Goal: Task Accomplishment & Management: Complete application form

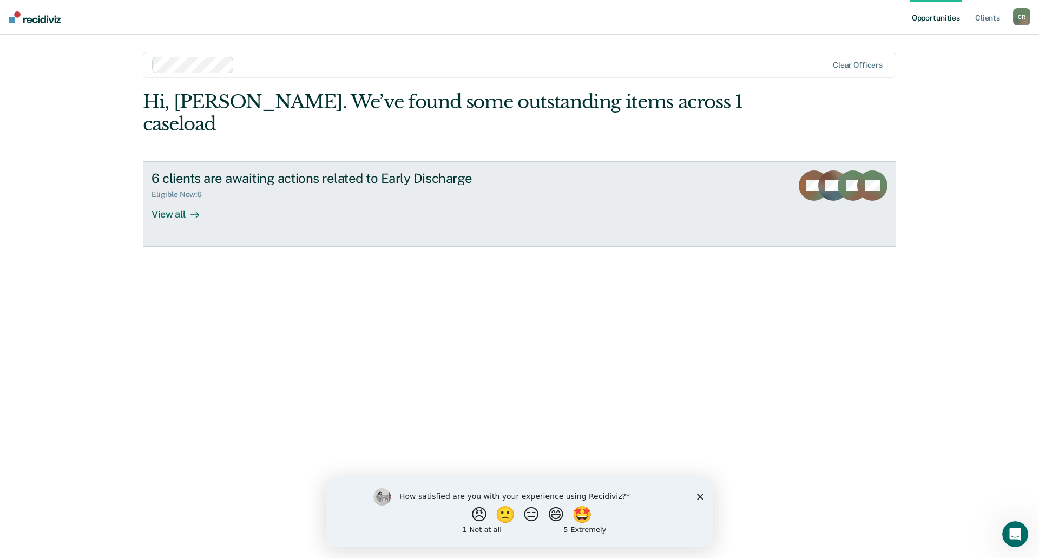
click at [163, 199] on div "View all" at bounding box center [182, 209] width 61 height 21
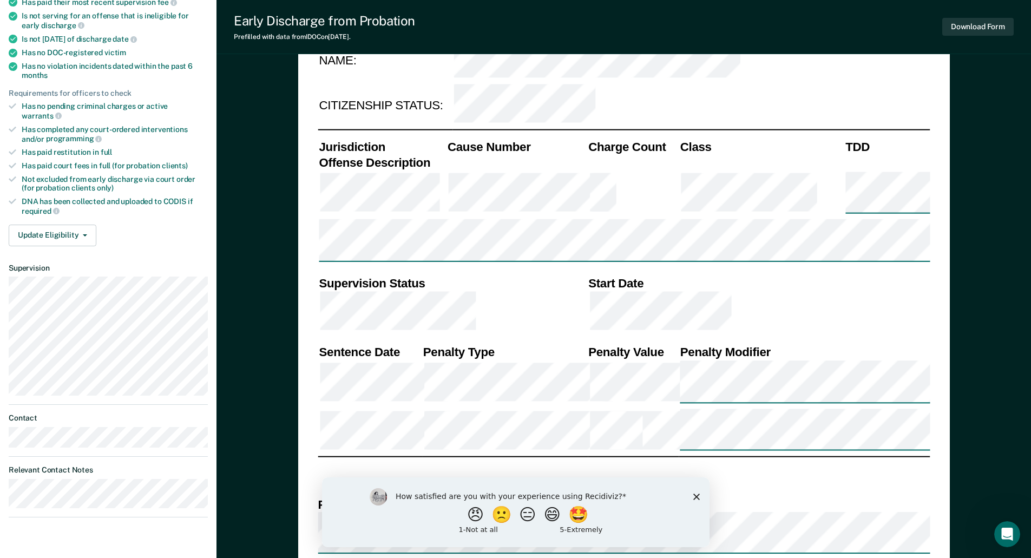
scroll to position [433, 0]
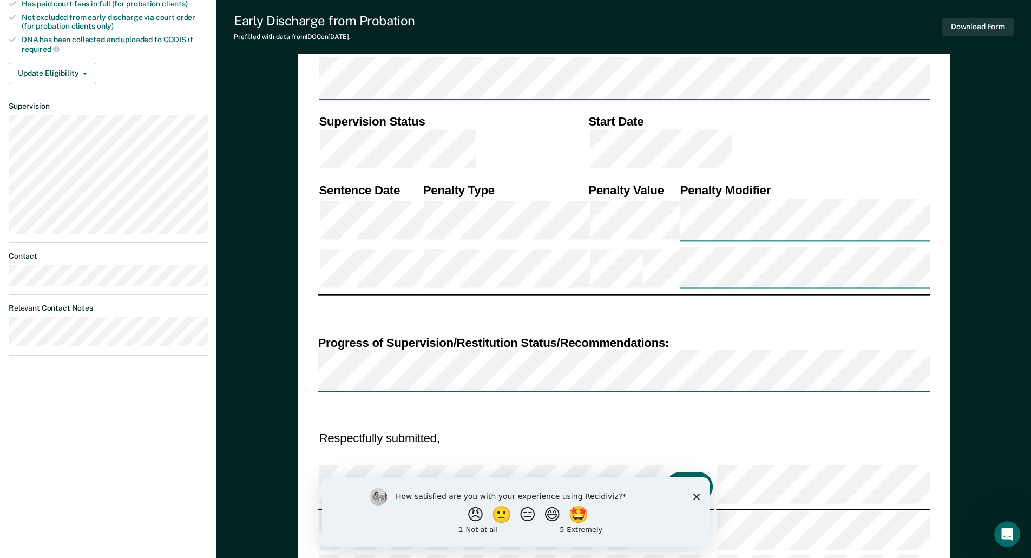
click at [666, 472] on button "Click to Sign" at bounding box center [689, 487] width 47 height 30
click at [676, 402] on div "DEPARTMENT OF CORRECTIONS CBC DISCHARGE REPORT Date: ICON #: NAME: CITIZENSHIP …" at bounding box center [624, 186] width 612 height 1018
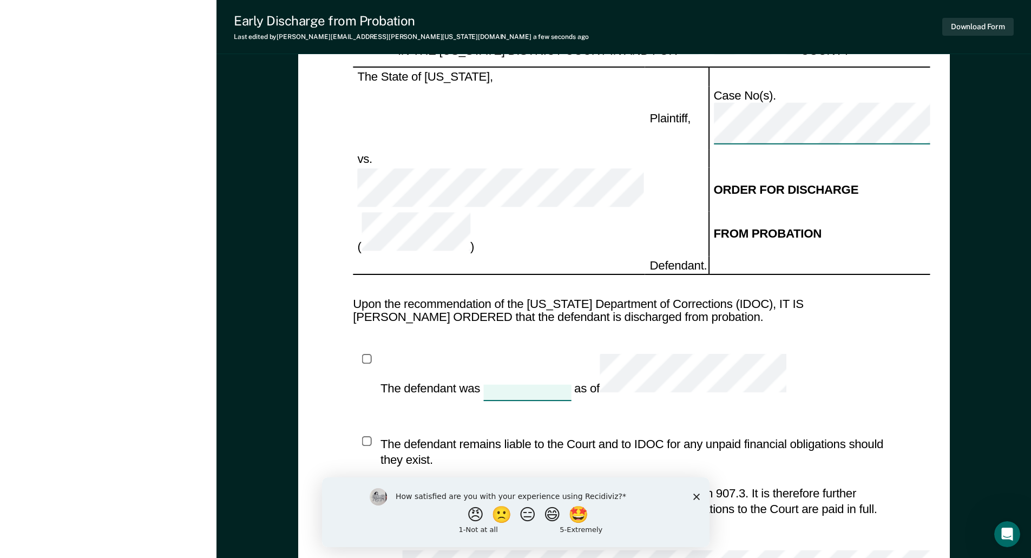
scroll to position [1103, 0]
click at [498, 385] on div at bounding box center [527, 392] width 88 height 15
click at [711, 354] on div "The defendant was 4 results available. Use Up and Down to choose options, press…" at bounding box center [624, 483] width 542 height 259
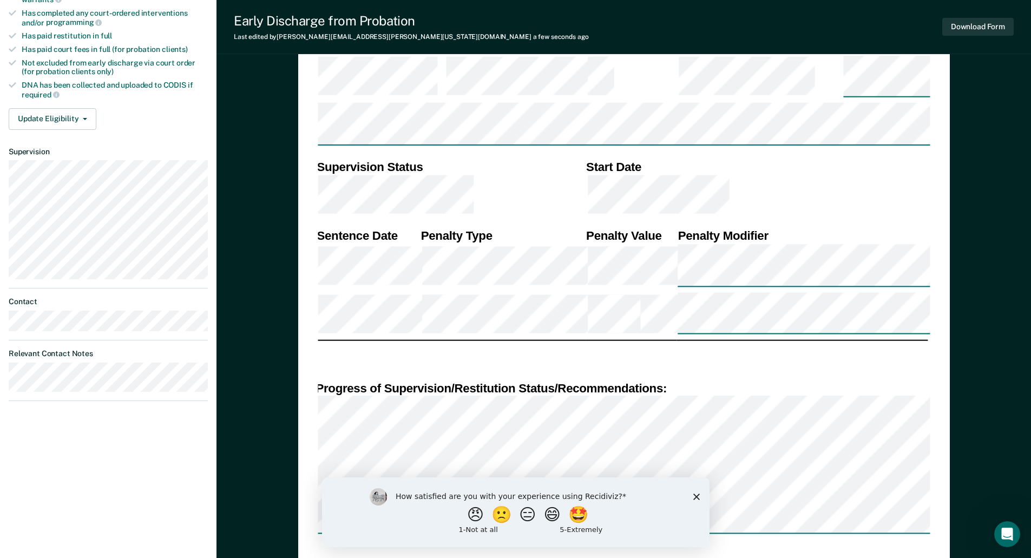
scroll to position [400, 0]
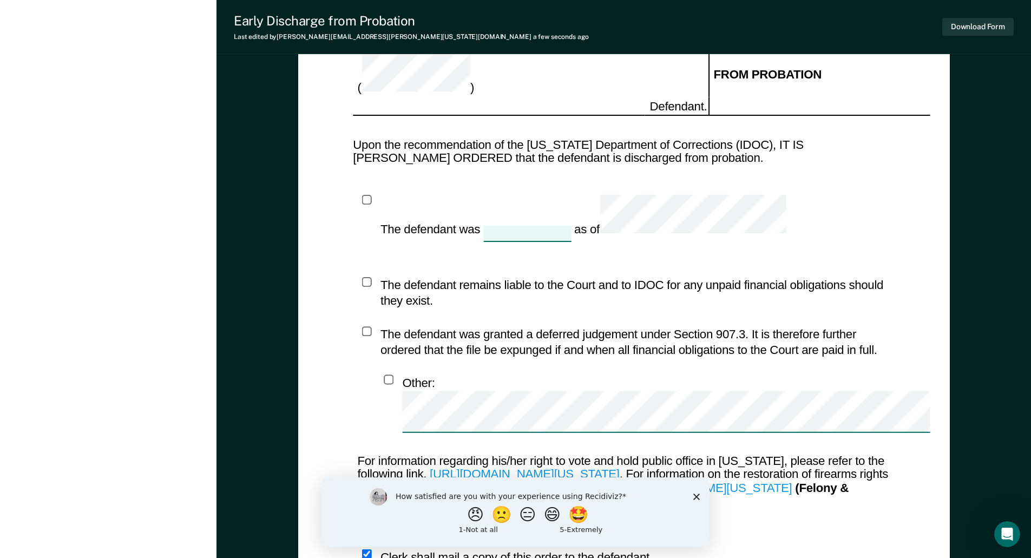
scroll to position [1320, 0]
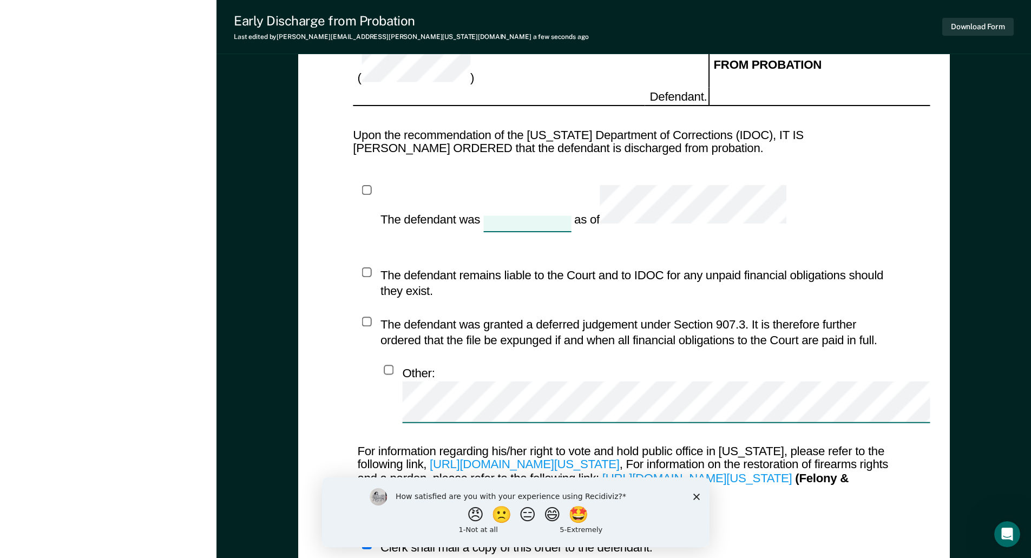
click at [696, 498] on icon "Close survey" at bounding box center [696, 496] width 6 height 6
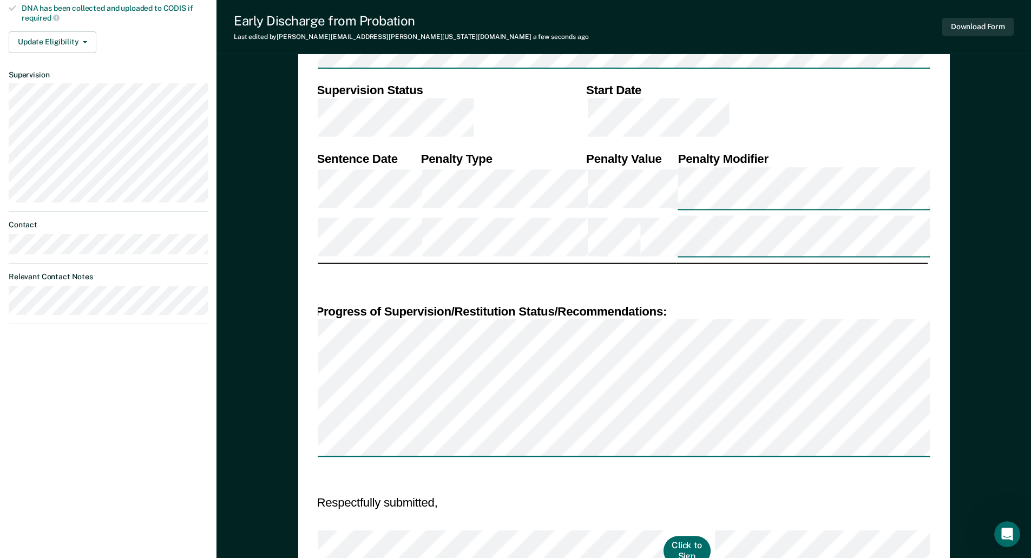
scroll to position [400, 0]
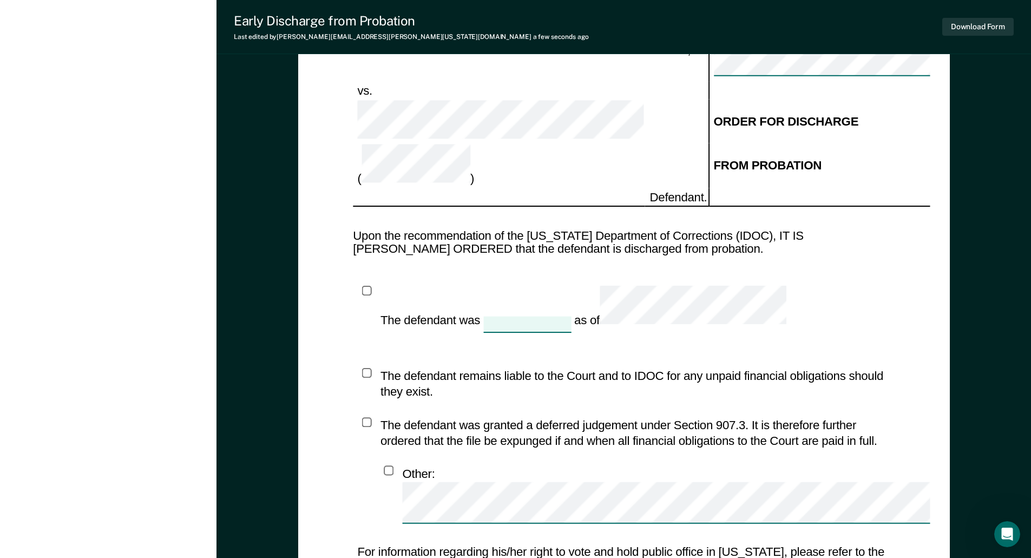
scroll to position [1320, 0]
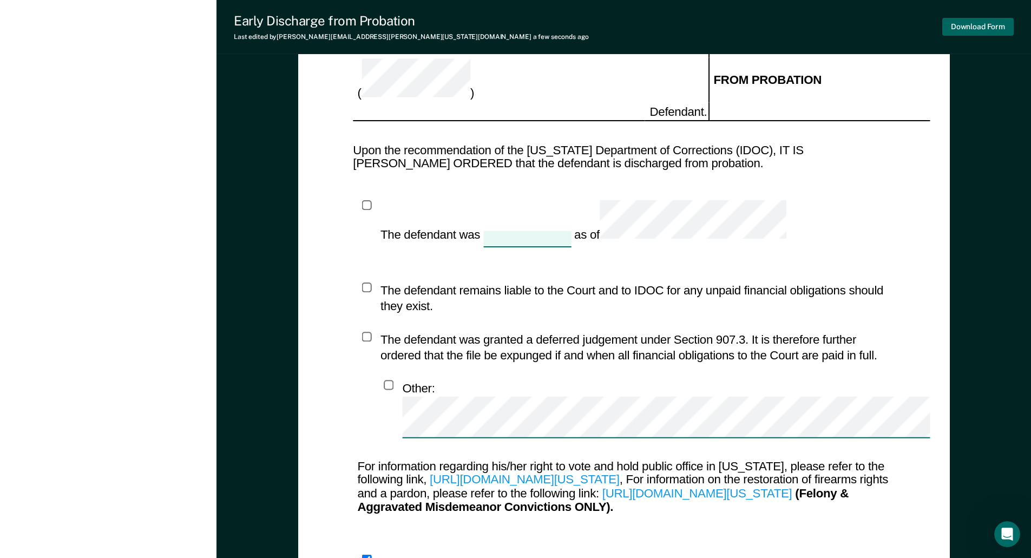
click at [978, 24] on button "Download Form" at bounding box center [977, 27] width 71 height 18
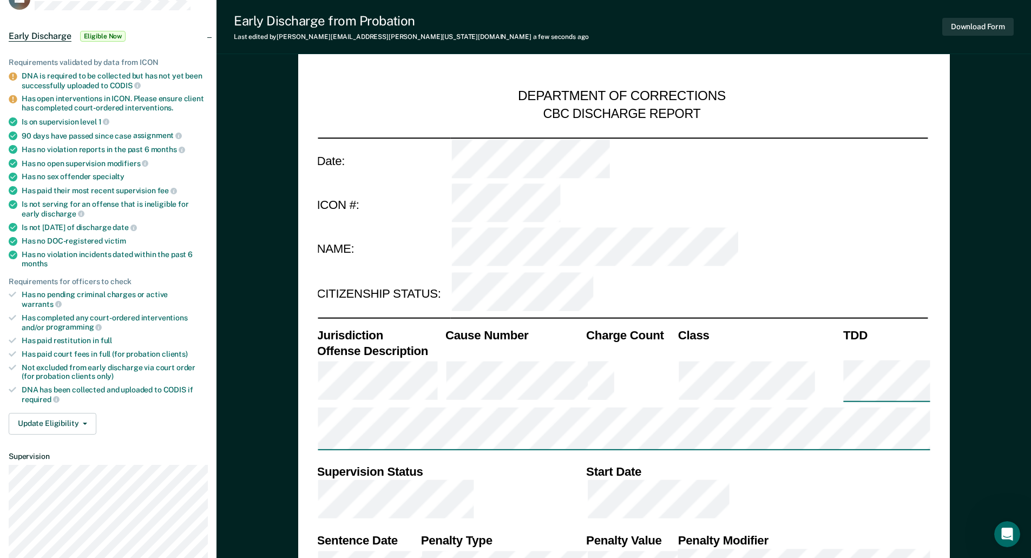
scroll to position [108, 0]
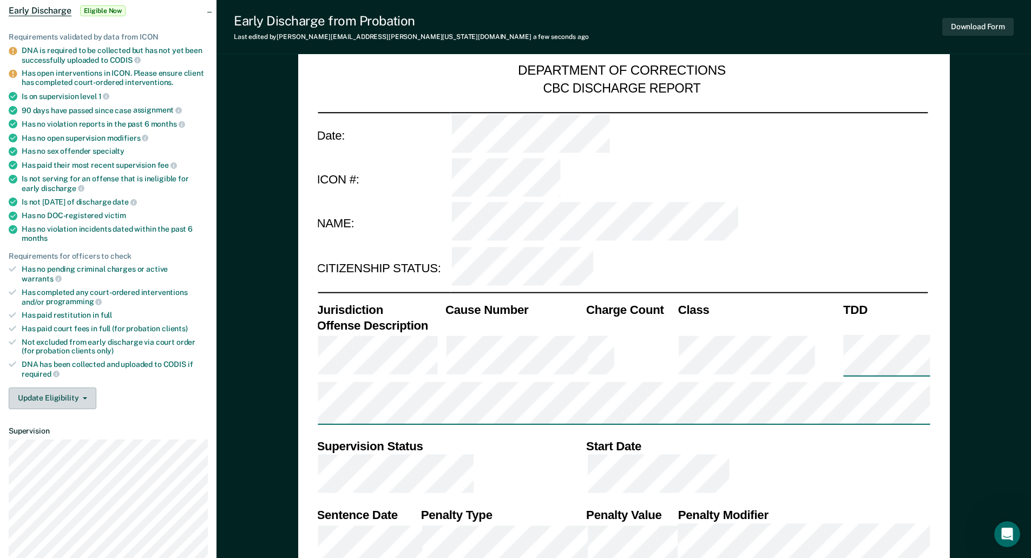
click at [64, 387] on button "Update Eligibility" at bounding box center [53, 398] width 88 height 22
click at [759, 298] on div "Jurisdiction Cause Number Charge Count Class TDD Offense Description Supervisio…" at bounding box center [621, 456] width 612 height 327
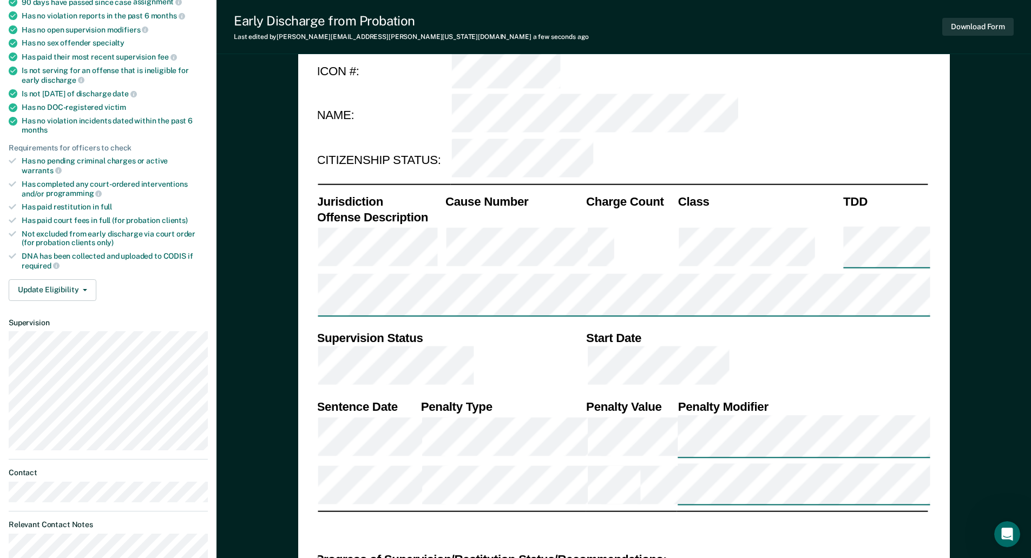
scroll to position [379, 0]
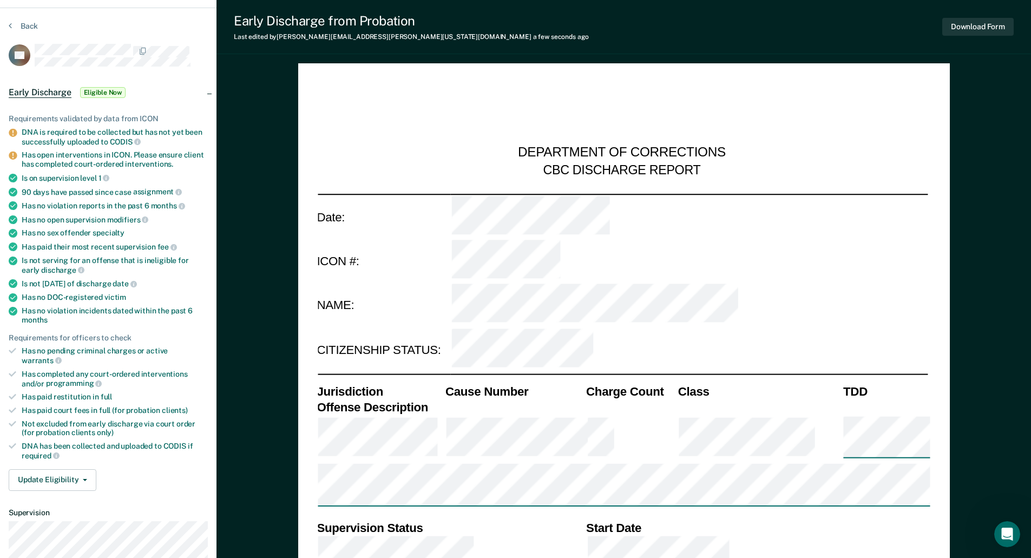
scroll to position [0, 0]
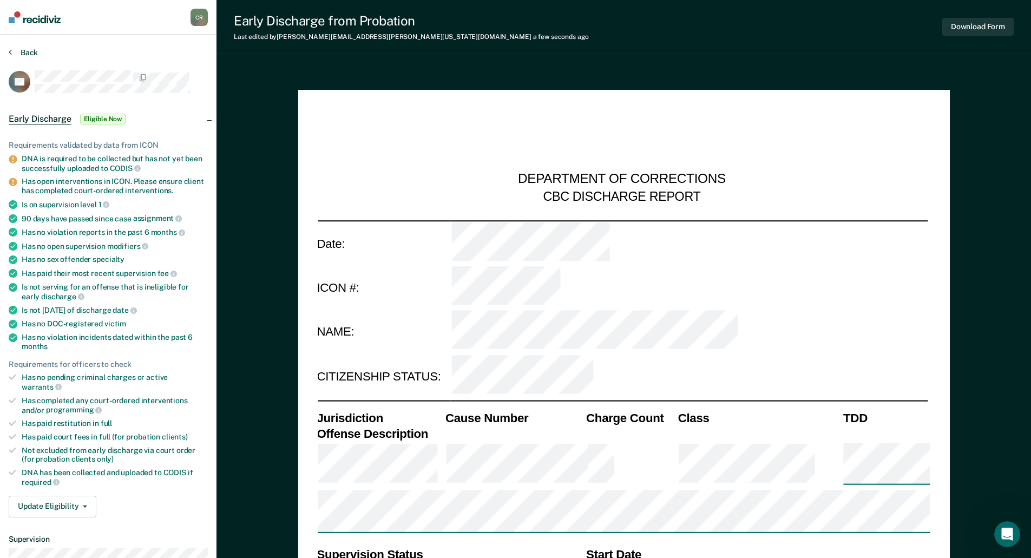
click at [32, 51] on button "Back" at bounding box center [23, 53] width 29 height 10
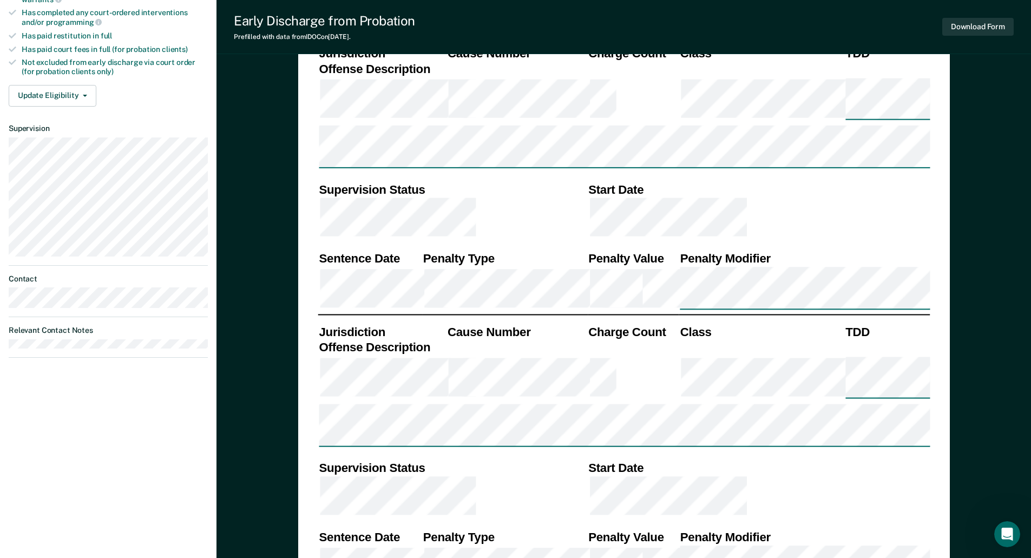
scroll to position [379, 0]
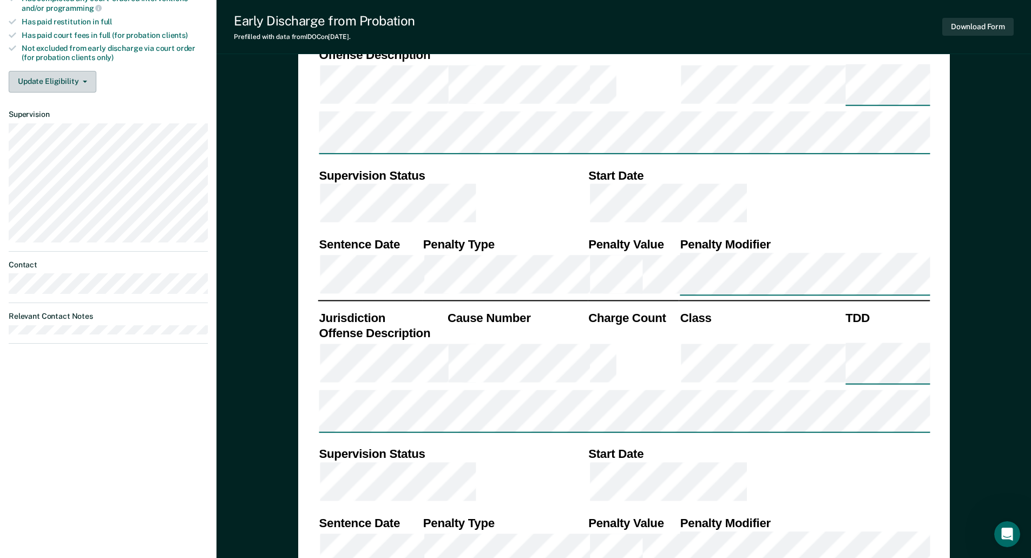
click at [76, 77] on button "Update Eligibility" at bounding box center [53, 82] width 88 height 22
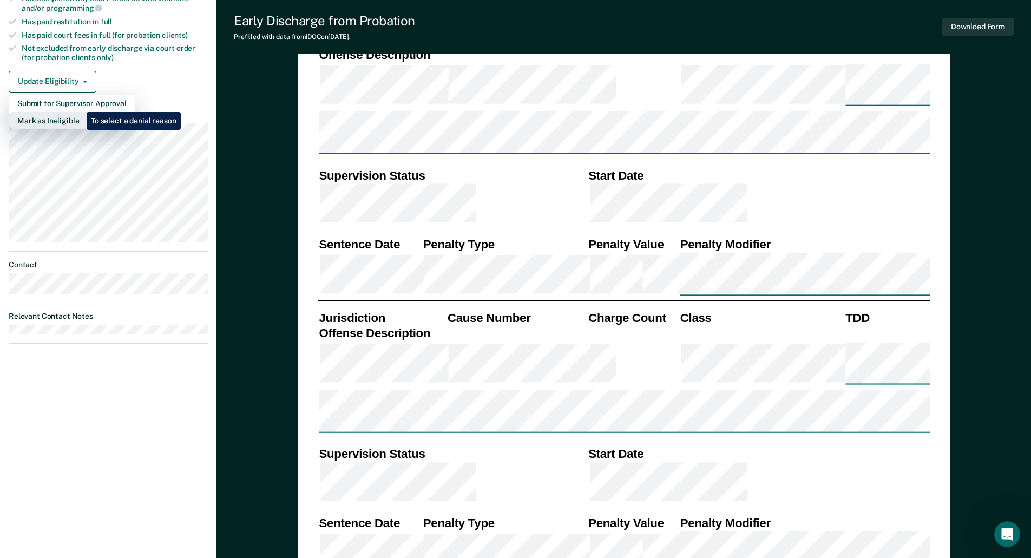
click at [78, 112] on button "Mark as Ineligible" at bounding box center [72, 120] width 127 height 17
type textarea "x"
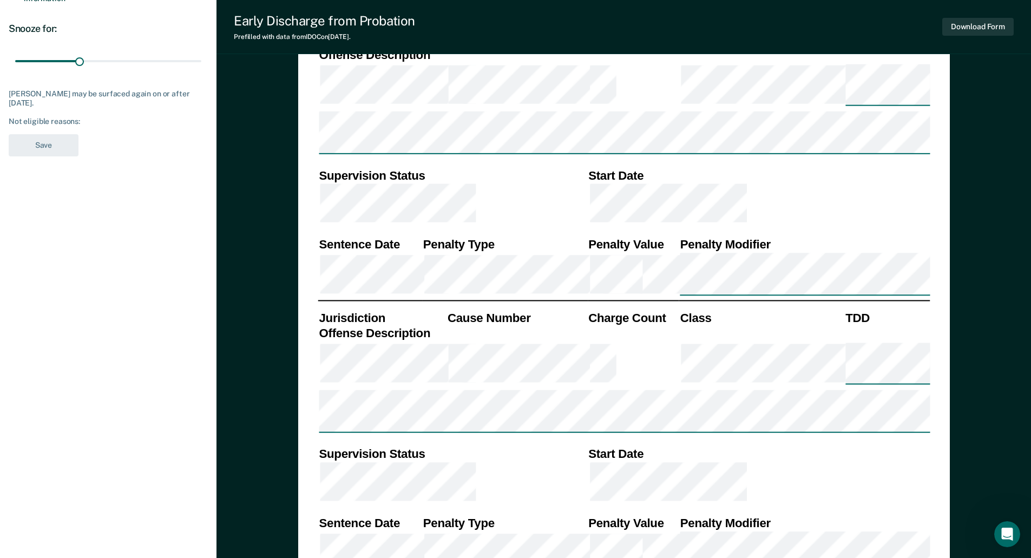
click at [91, 119] on div "Not eligible reasons:" at bounding box center [108, 121] width 199 height 9
click at [55, 117] on div "Not eligible reasons:" at bounding box center [108, 121] width 199 height 9
click at [98, 120] on div "Not eligible reasons:" at bounding box center [108, 121] width 199 height 9
click at [103, 96] on div "[PERSON_NAME] may be surfaced again on or after [DATE]." at bounding box center [108, 98] width 199 height 18
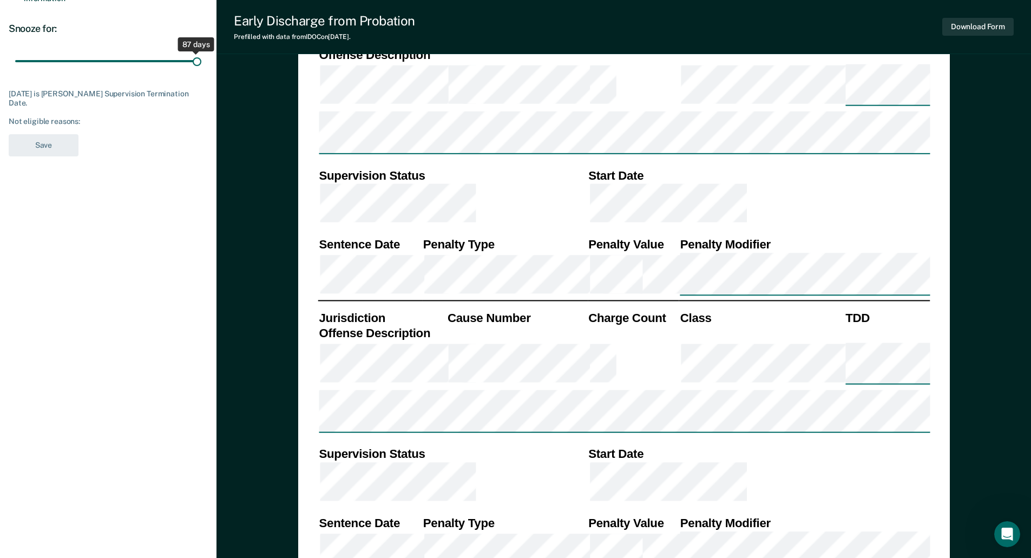
drag, startPoint x: 80, startPoint y: 57, endPoint x: 203, endPoint y: 61, distance: 122.9
type input "87"
click at [201, 61] on input "range" at bounding box center [108, 60] width 186 height 19
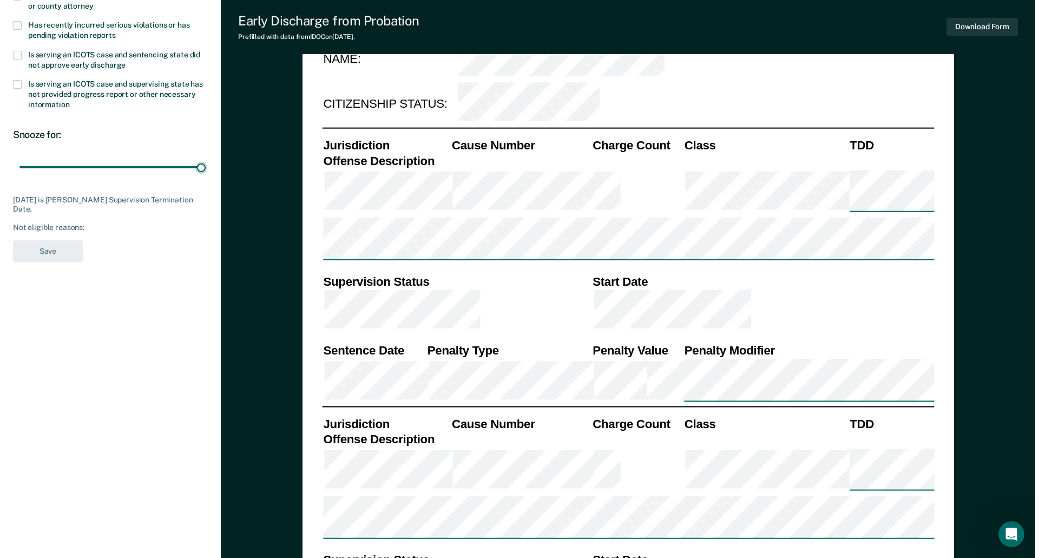
scroll to position [0, 0]
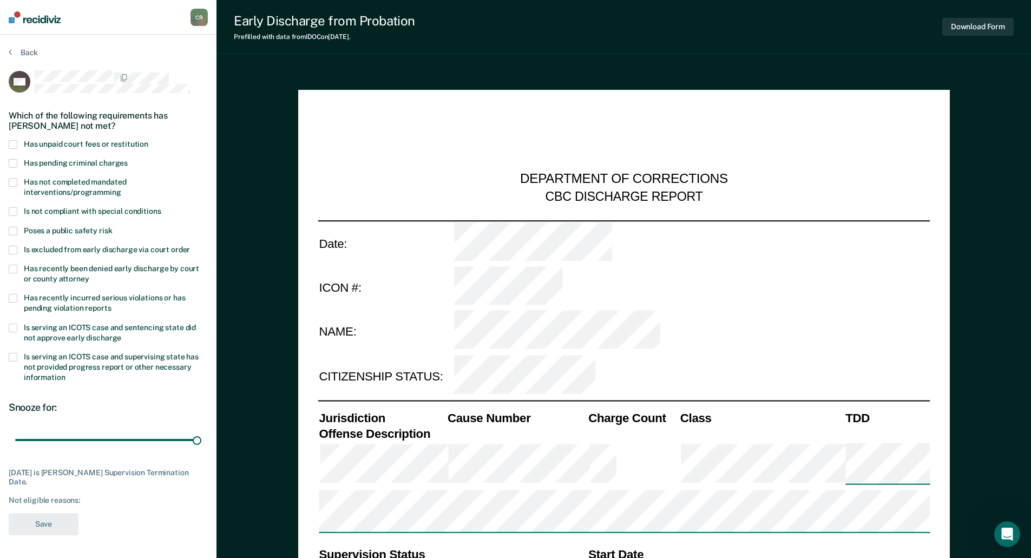
click at [16, 140] on span at bounding box center [13, 144] width 9 height 9
click at [14, 328] on span at bounding box center [13, 328] width 9 height 9
click at [43, 521] on button "Save" at bounding box center [44, 524] width 70 height 22
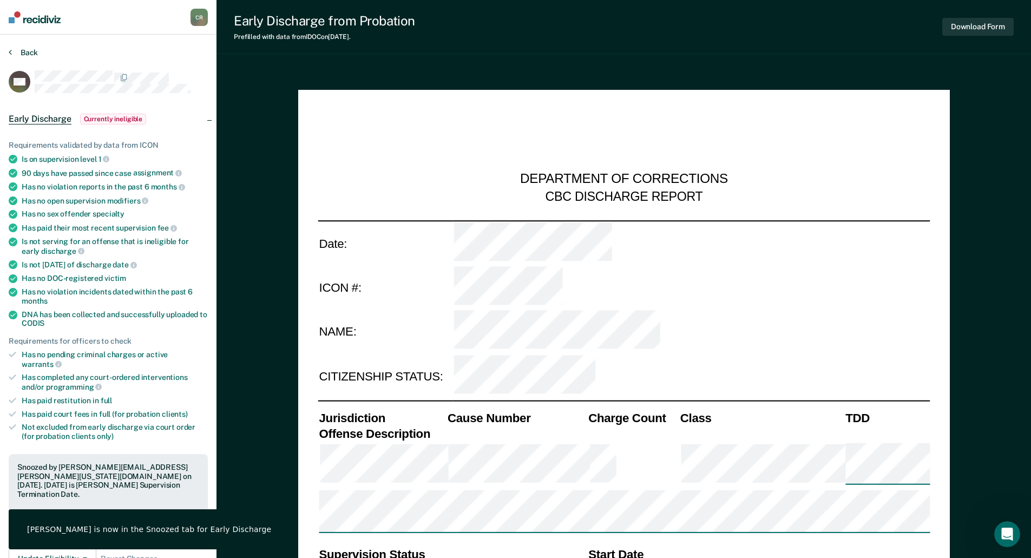
click at [25, 53] on button "Back" at bounding box center [23, 53] width 29 height 10
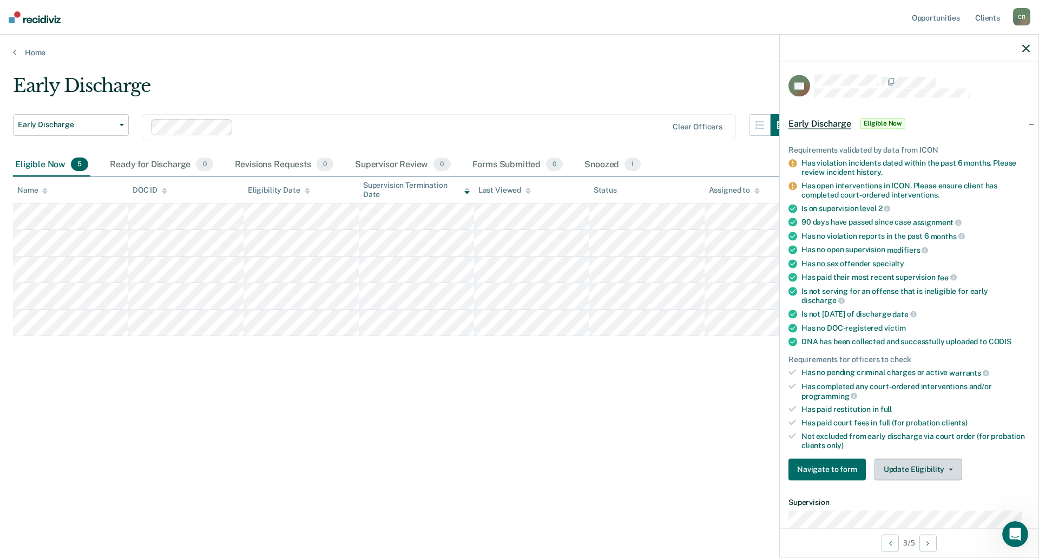
click at [914, 476] on button "Update Eligibility" at bounding box center [919, 469] width 88 height 22
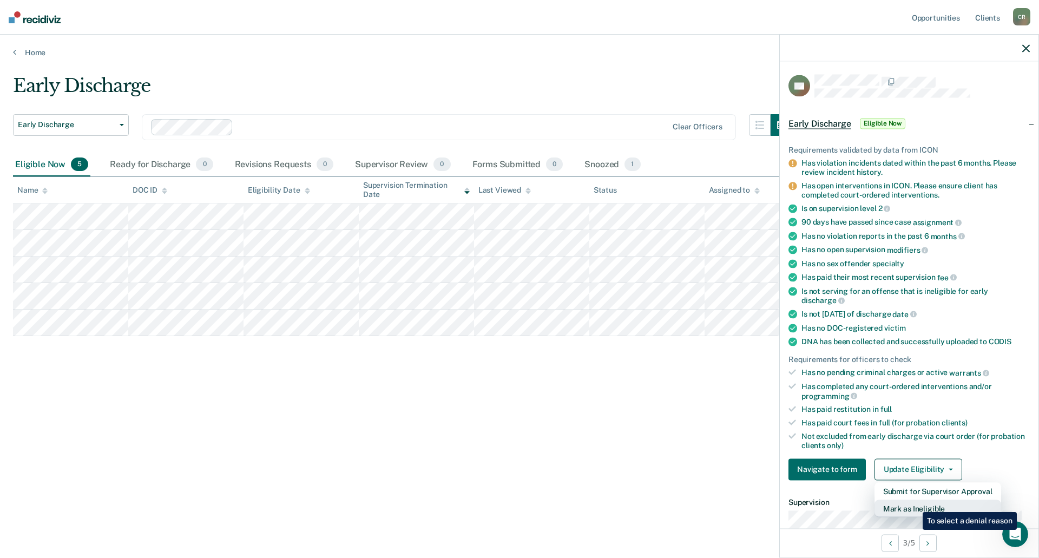
click at [915, 504] on button "Mark as Ineligible" at bounding box center [938, 507] width 127 height 17
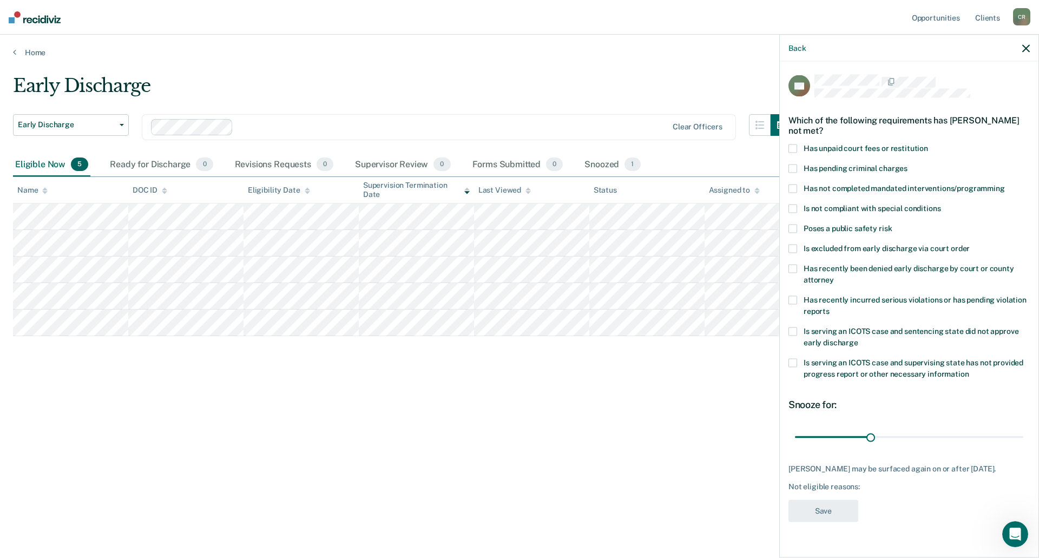
click at [794, 301] on span at bounding box center [792, 300] width 9 height 9
click at [829, 514] on button "Save" at bounding box center [823, 511] width 70 height 22
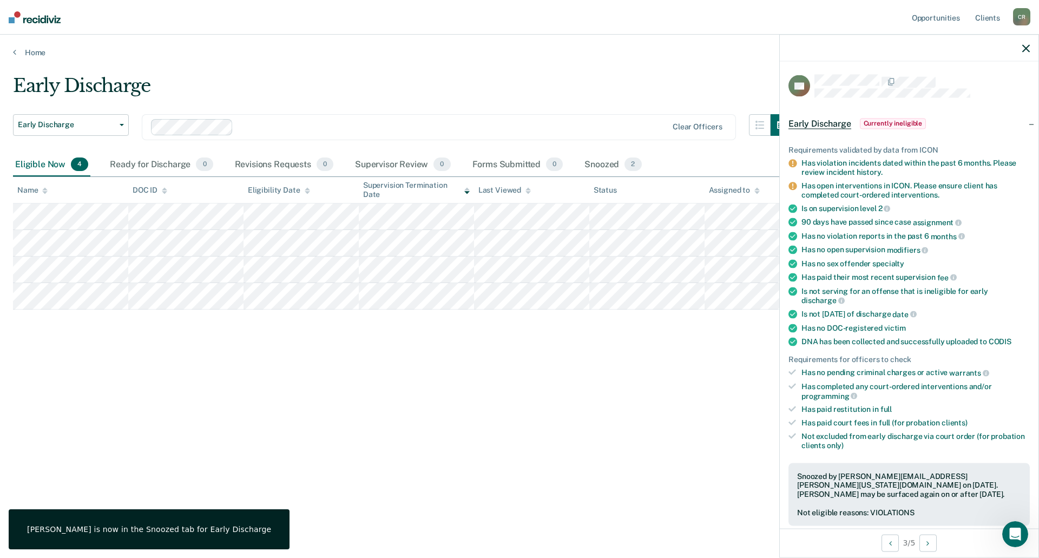
click at [1025, 44] on button "button" at bounding box center [1026, 47] width 8 height 9
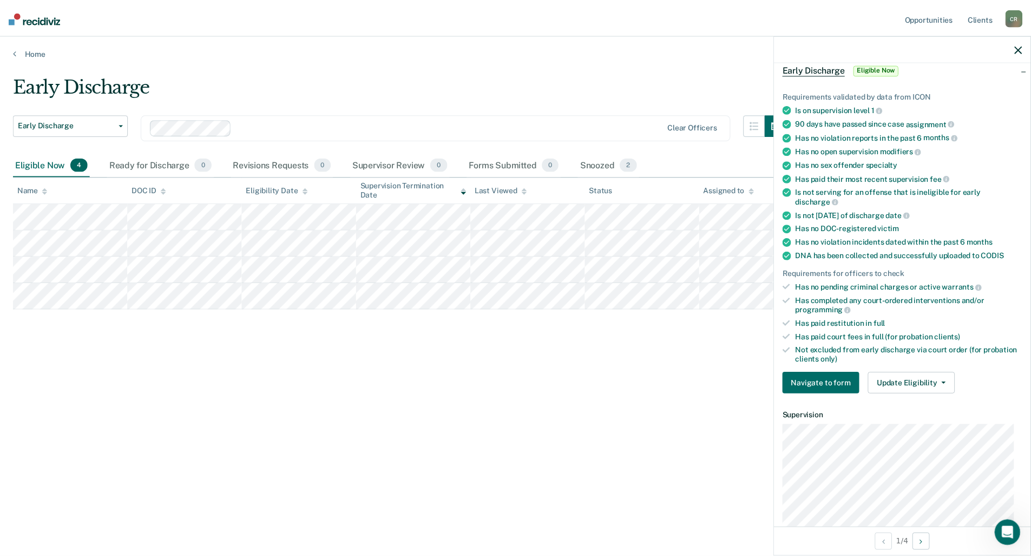
scroll to position [192, 0]
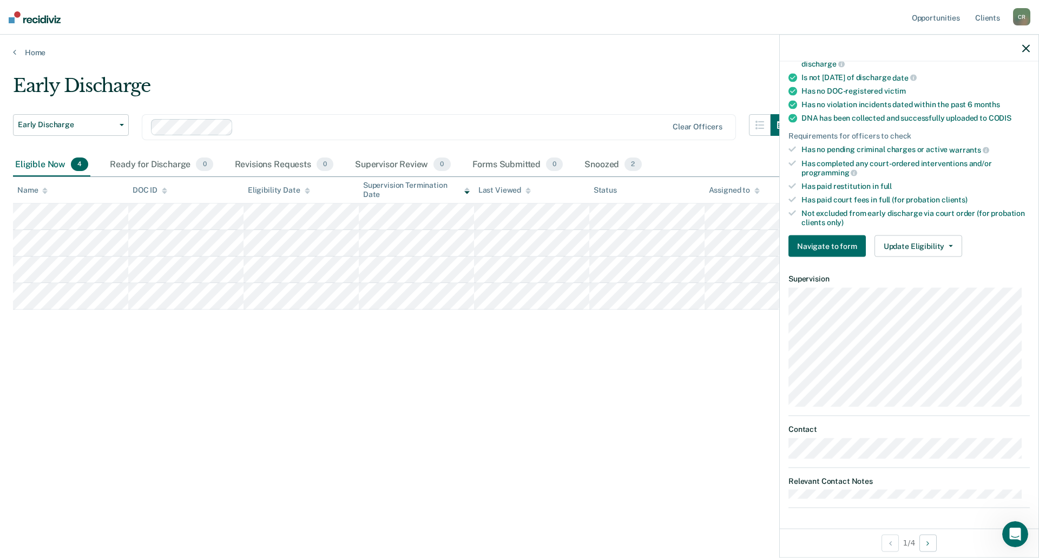
click at [343, 333] on div "Early Discharge Early Discharge Early Discharge Clear officers Eligible Now 4 R…" at bounding box center [519, 276] width 1013 height 402
click at [919, 241] on button "Update Eligibility" at bounding box center [919, 246] width 88 height 22
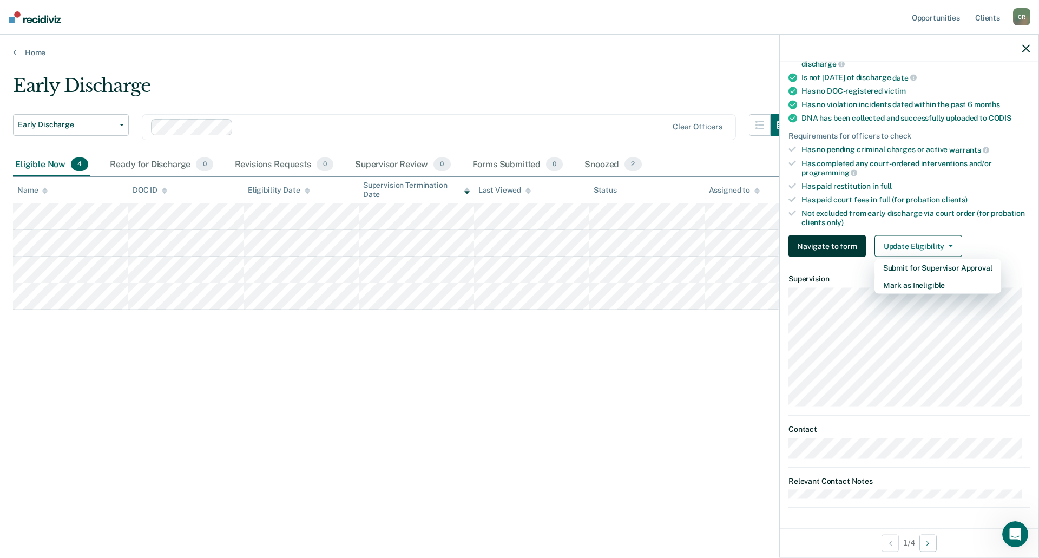
click at [840, 243] on button "Navigate to form" at bounding box center [826, 246] width 77 height 22
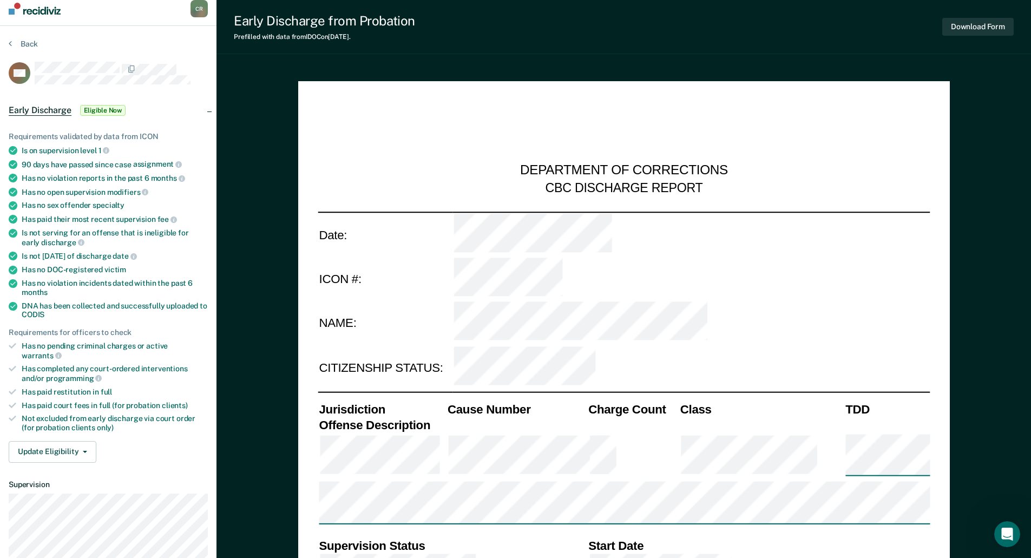
scroll to position [216, 0]
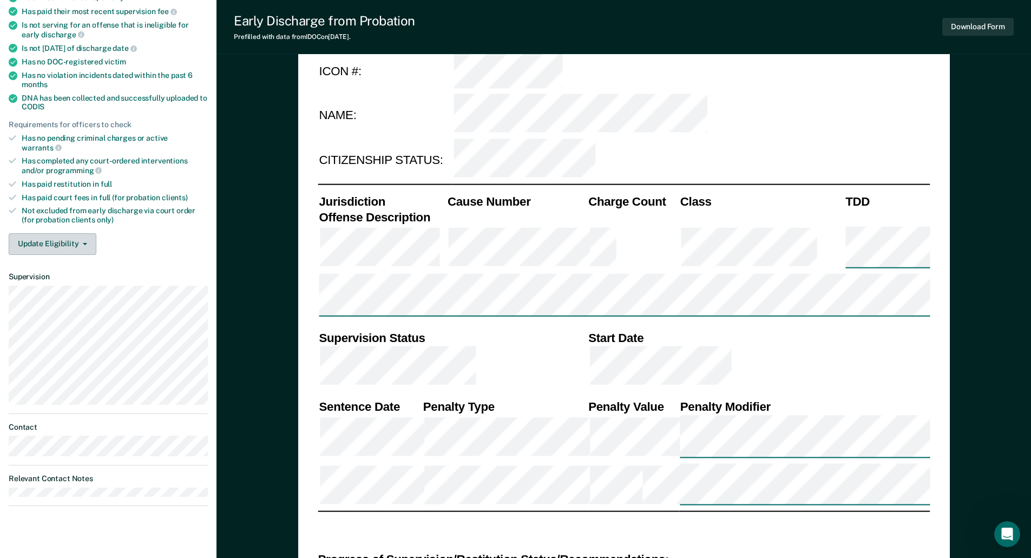
click at [83, 233] on button "Update Eligibility" at bounding box center [53, 244] width 88 height 22
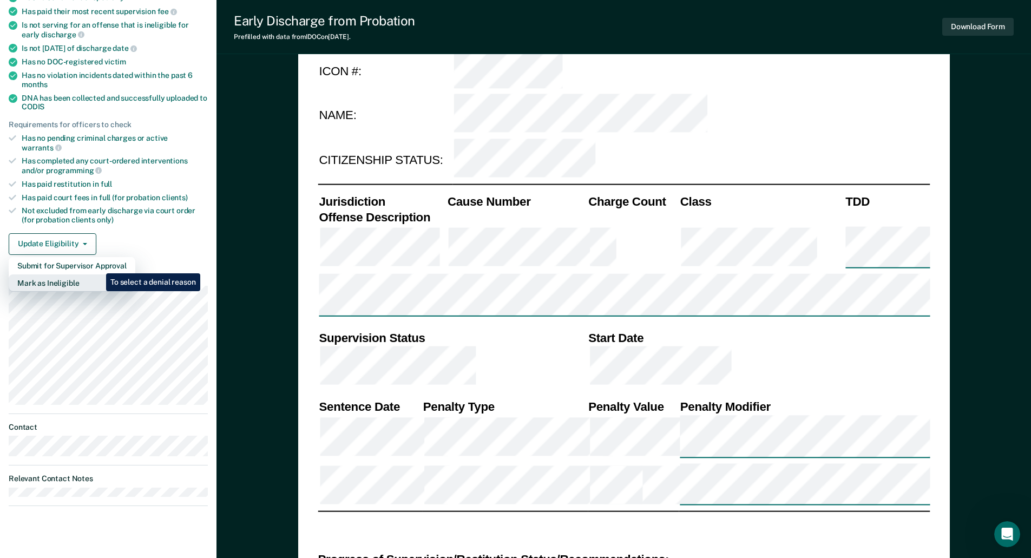
click at [90, 274] on button "Mark as Ineligible" at bounding box center [72, 282] width 127 height 17
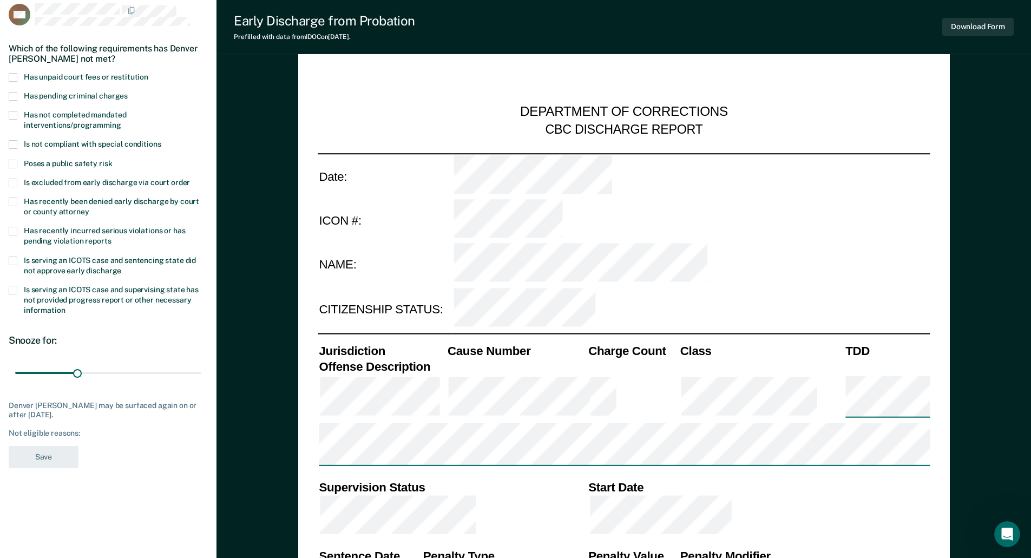
scroll to position [54, 0]
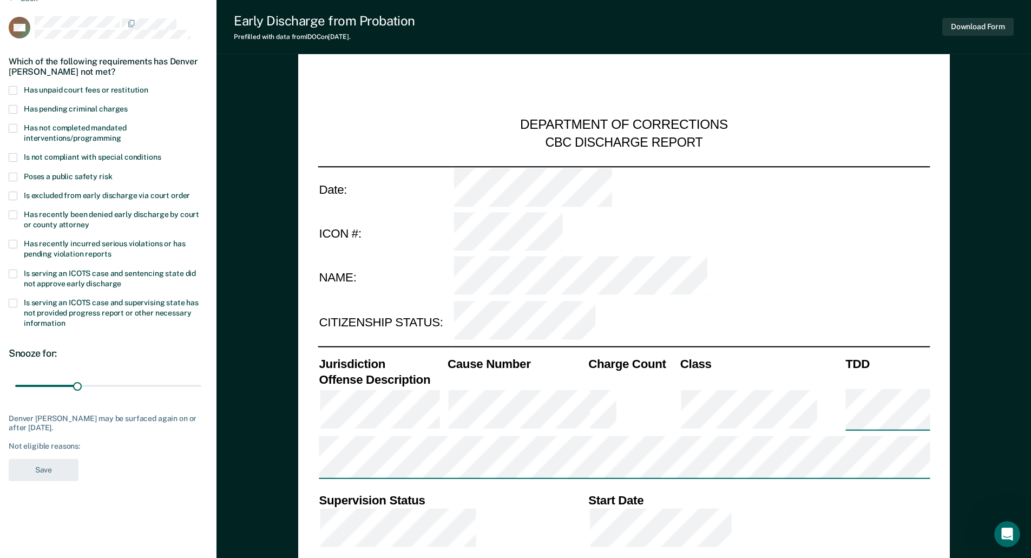
click at [16, 89] on span at bounding box center [13, 90] width 9 height 9
click at [67, 468] on button "Save" at bounding box center [44, 470] width 70 height 22
type textarea "x"
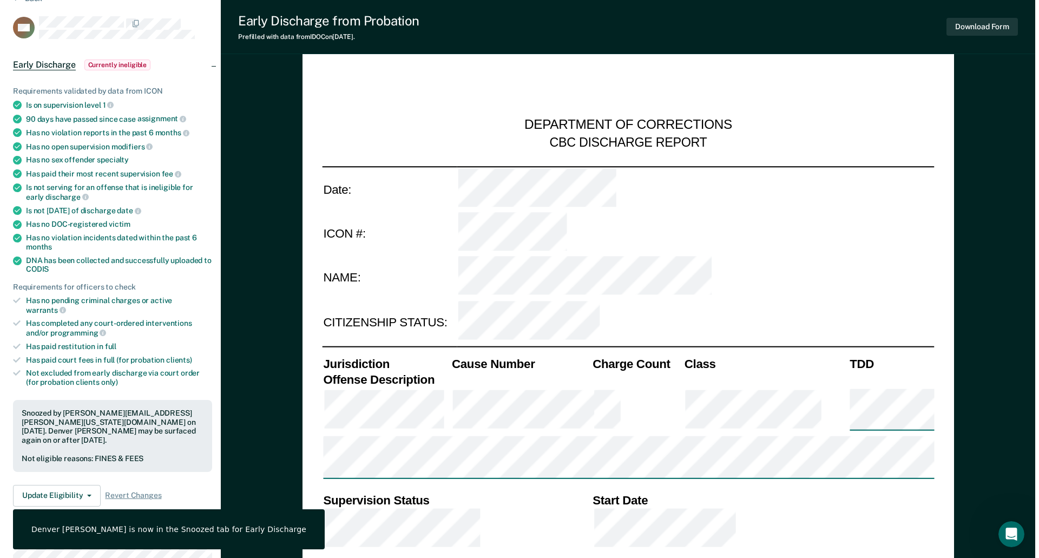
scroll to position [0, 0]
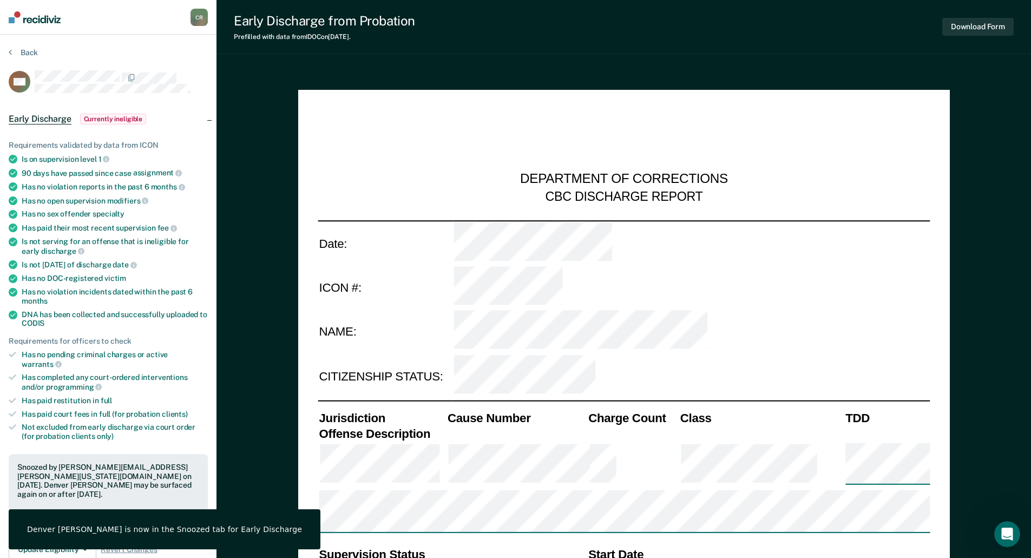
click at [19, 46] on section "Back DM Early Discharge Currently ineligible Requirements validated by data fro…" at bounding box center [108, 434] width 216 height 798
click at [20, 51] on button "Back" at bounding box center [23, 53] width 29 height 10
